Goal: Transaction & Acquisition: Obtain resource

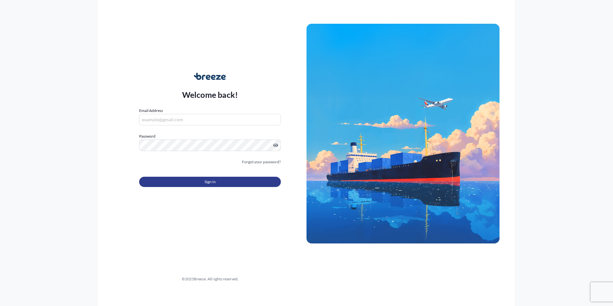
type input "[PERSON_NAME][EMAIL_ADDRESS][DOMAIN_NAME]"
click at [162, 182] on button "Sign In" at bounding box center [210, 182] width 142 height 10
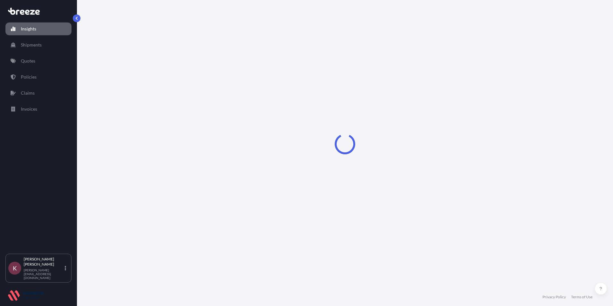
select select "2025"
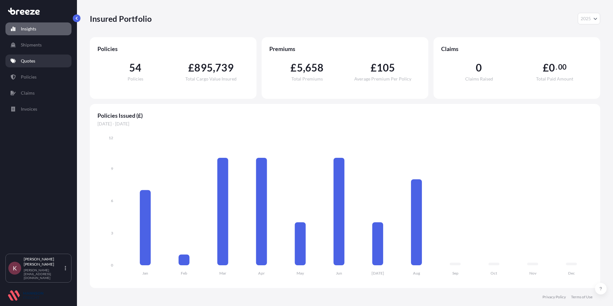
click at [29, 66] on link "Quotes" at bounding box center [38, 61] width 66 height 13
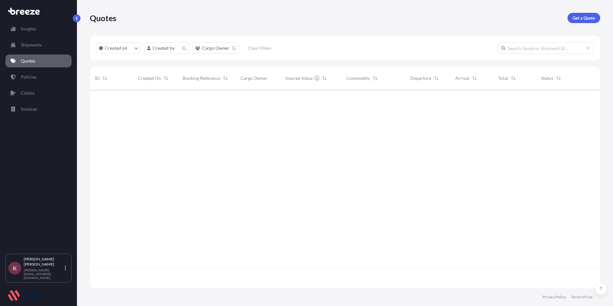
scroll to position [197, 506]
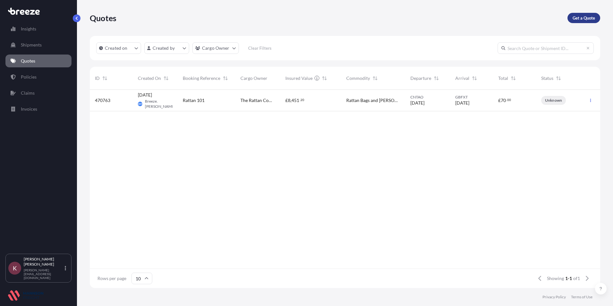
click at [577, 15] on p "Get a Quote" at bounding box center [584, 18] width 22 height 6
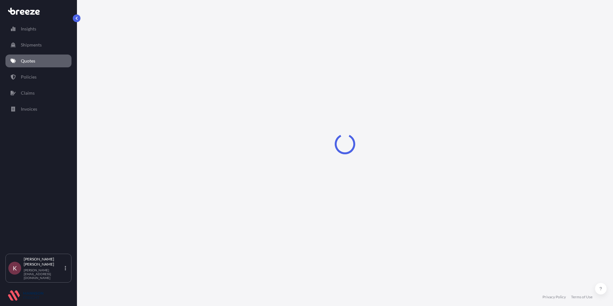
select select "Sea"
select select "1"
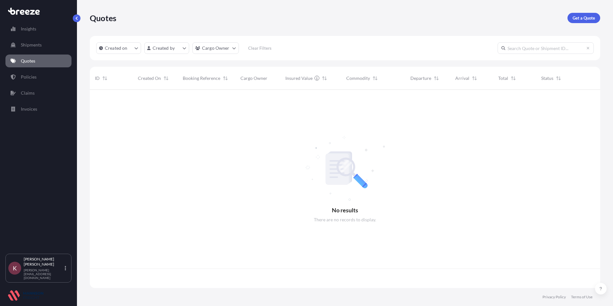
scroll to position [197, 506]
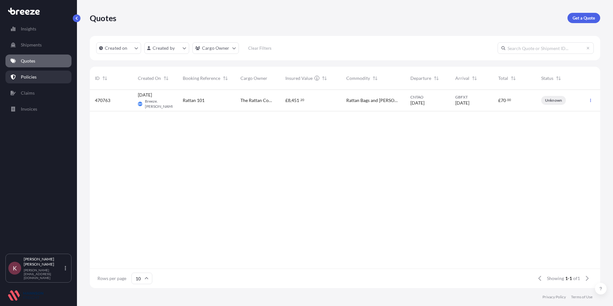
click at [35, 76] on p "Policies" at bounding box center [29, 77] width 16 height 6
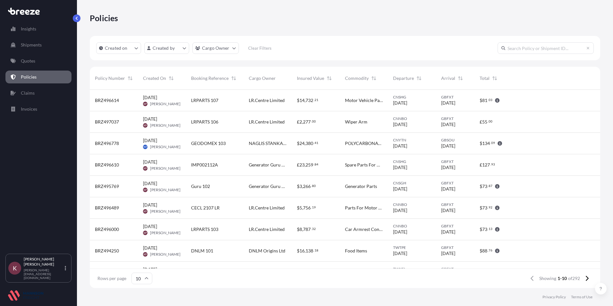
scroll to position [197, 506]
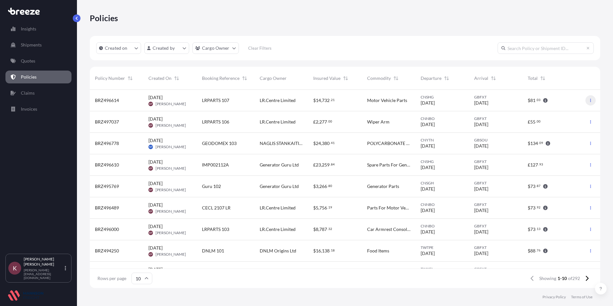
click at [589, 101] on icon "button" at bounding box center [591, 100] width 4 height 4
click at [539, 104] on p "Duplicate quote" at bounding box center [551, 101] width 32 height 6
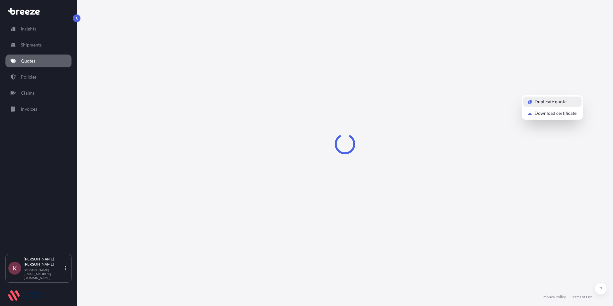
select select "Road"
select select "Sea"
select select "Road"
select select "31421"
select select "1"
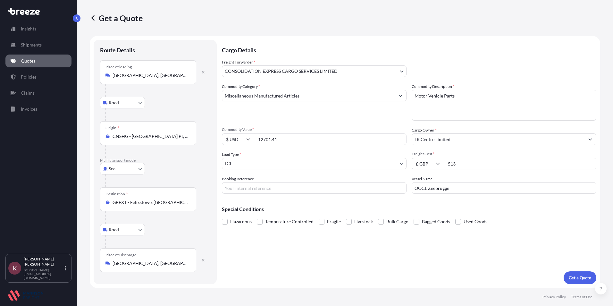
drag, startPoint x: 286, startPoint y: 139, endPoint x: 252, endPoint y: 142, distance: 34.4
click at [252, 142] on div "$ USD 12701.41" at bounding box center [314, 139] width 185 height 12
drag, startPoint x: 463, startPoint y: 96, endPoint x: 410, endPoint y: 99, distance: 53.1
click at [407, 101] on div "Commodity Category * Miscellaneous Manufactured Articles Commodity Description …" at bounding box center [409, 138] width 375 height 110
type textarea "Auto Spare Parts"
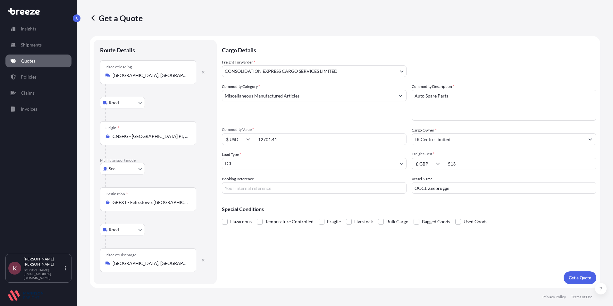
drag, startPoint x: 282, startPoint y: 141, endPoint x: 246, endPoint y: 145, distance: 36.2
click at [246, 145] on div "Commodity Category * Miscellaneous Manufactured Articles Commodity Description …" at bounding box center [409, 138] width 375 height 110
type input "3835.00"
drag, startPoint x: 463, startPoint y: 164, endPoint x: 443, endPoint y: 169, distance: 20.5
click at [443, 169] on div "£ GBP 513" at bounding box center [504, 164] width 185 height 12
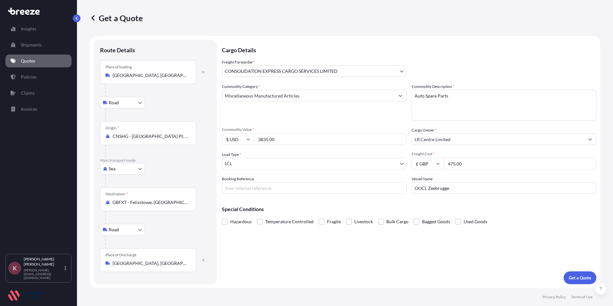
type input "475.00"
click at [261, 189] on input "Booking Reference" at bounding box center [314, 188] width 185 height 12
type input "LRPARTS 105"
click at [574, 277] on p "Get a Quote" at bounding box center [580, 278] width 22 height 6
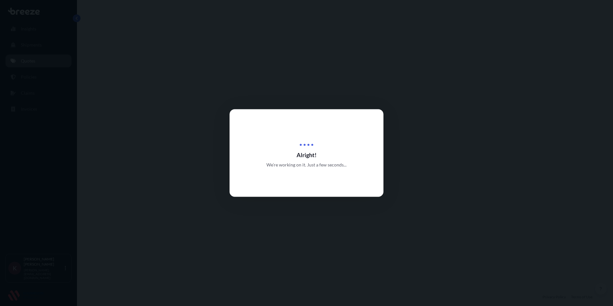
select select "Road"
select select "Sea"
select select "Road"
select select "31421"
select select "1"
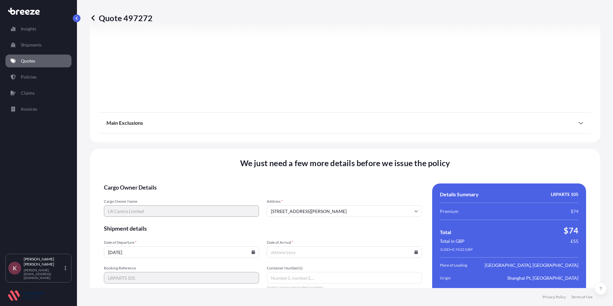
scroll to position [840, 0]
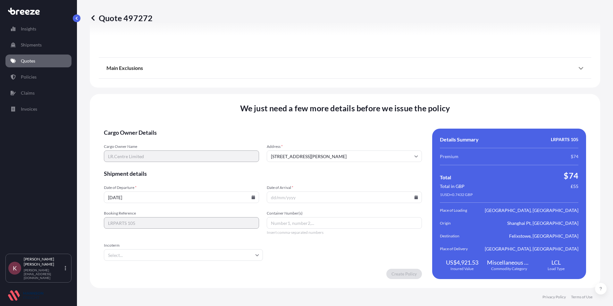
click at [252, 198] on icon at bounding box center [254, 197] width 4 height 4
click at [181, 153] on button "21" at bounding box center [181, 152] width 10 height 10
type input "[DATE]"
click at [415, 197] on icon at bounding box center [417, 197] width 4 height 4
click at [385, 89] on icon at bounding box center [386, 89] width 3 height 4
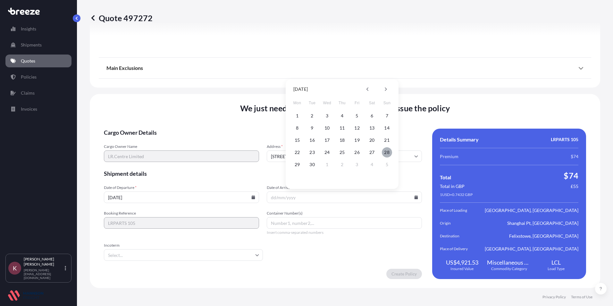
click at [384, 150] on button "28" at bounding box center [387, 152] width 10 height 10
type input "[DATE]"
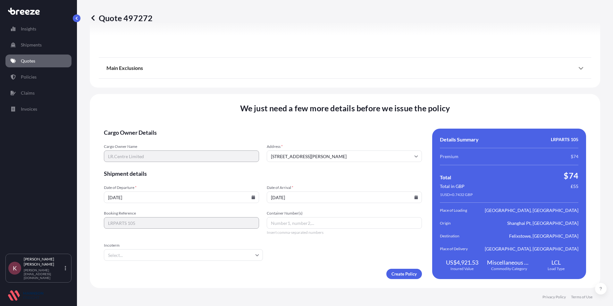
click at [295, 218] on input "Container Number(s)" at bounding box center [344, 223] width 155 height 12
type input "OERU4800593"
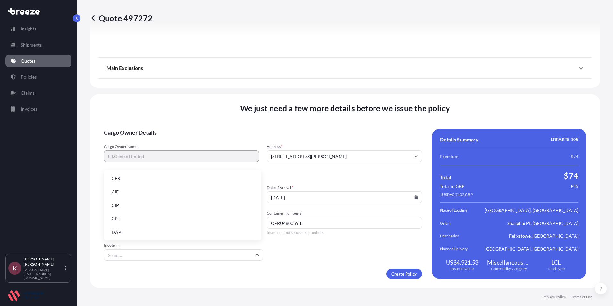
click at [174, 253] on input "Incoterm" at bounding box center [183, 255] width 159 height 12
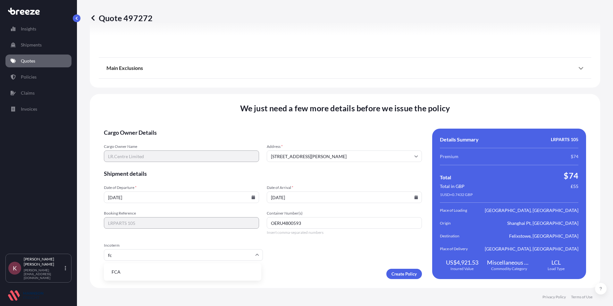
type input "fca"
click at [115, 272] on li "FCA" at bounding box center [183, 272] width 152 height 12
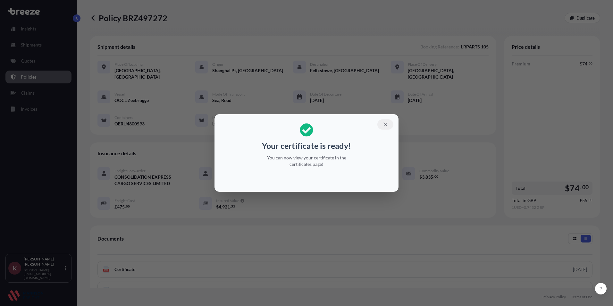
click at [385, 127] on icon "button" at bounding box center [386, 125] width 6 height 6
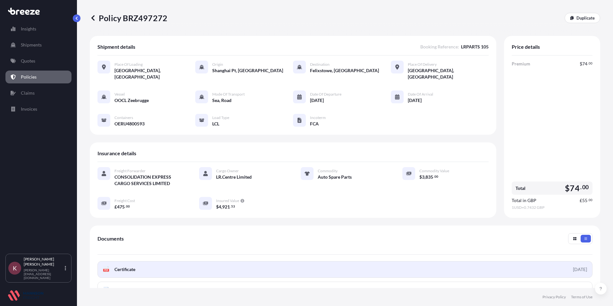
click at [128, 266] on span "Certificate" at bounding box center [125, 269] width 21 height 6
